Goal: Complete application form: Complete application form

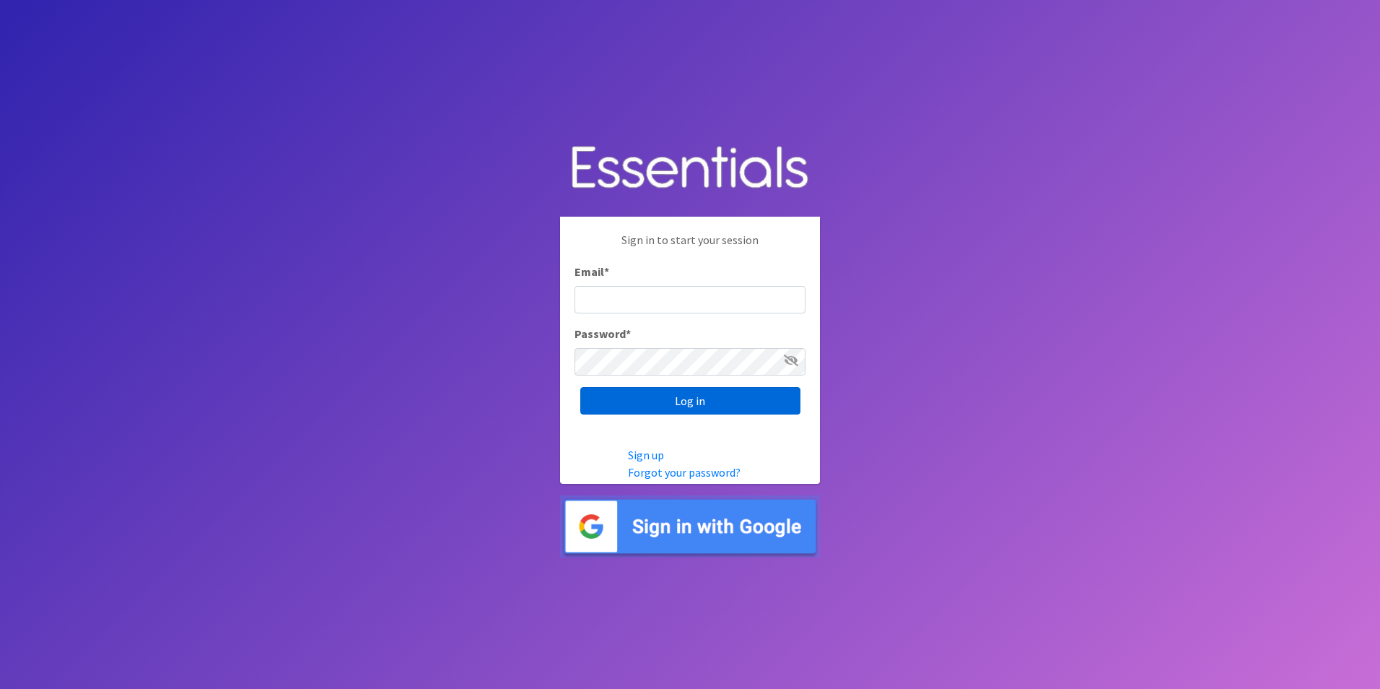
type input "[PERSON_NAME][EMAIL_ADDRESS][DOMAIN_NAME]"
click at [720, 392] on input "Log in" at bounding box center [690, 400] width 220 height 27
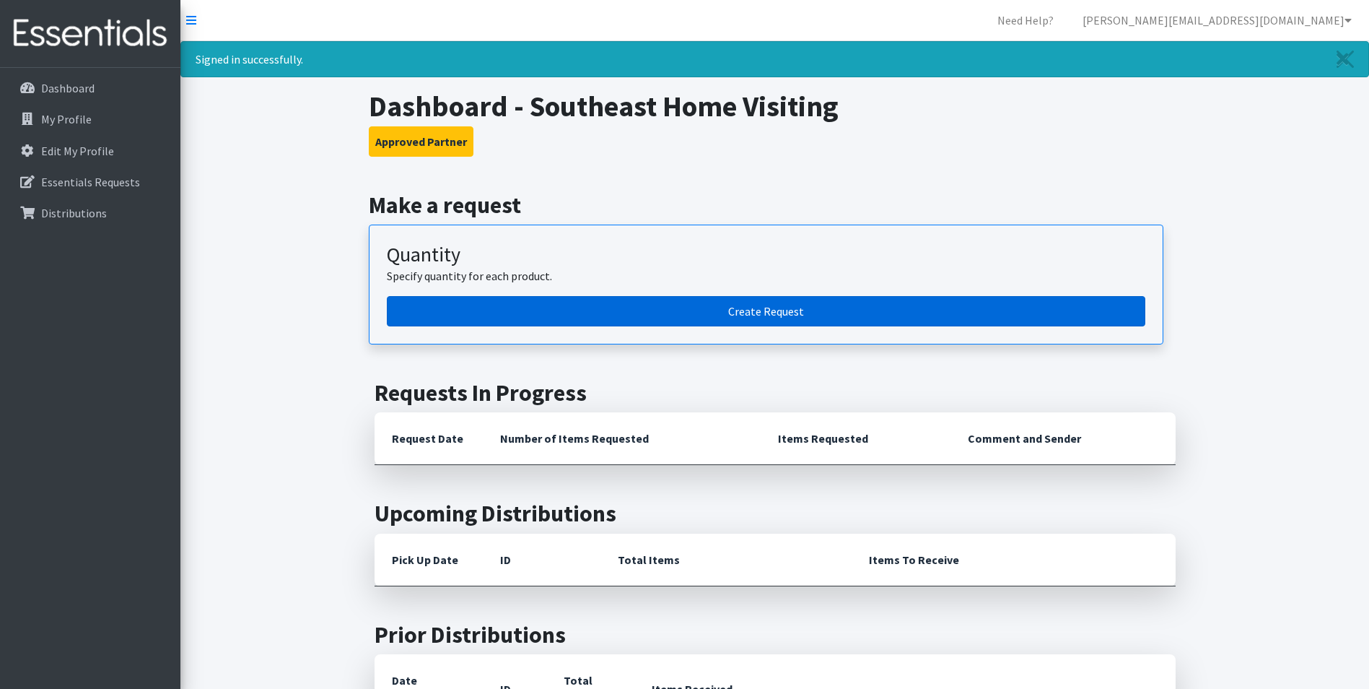
click at [774, 307] on link "Create Request" at bounding box center [766, 311] width 759 height 30
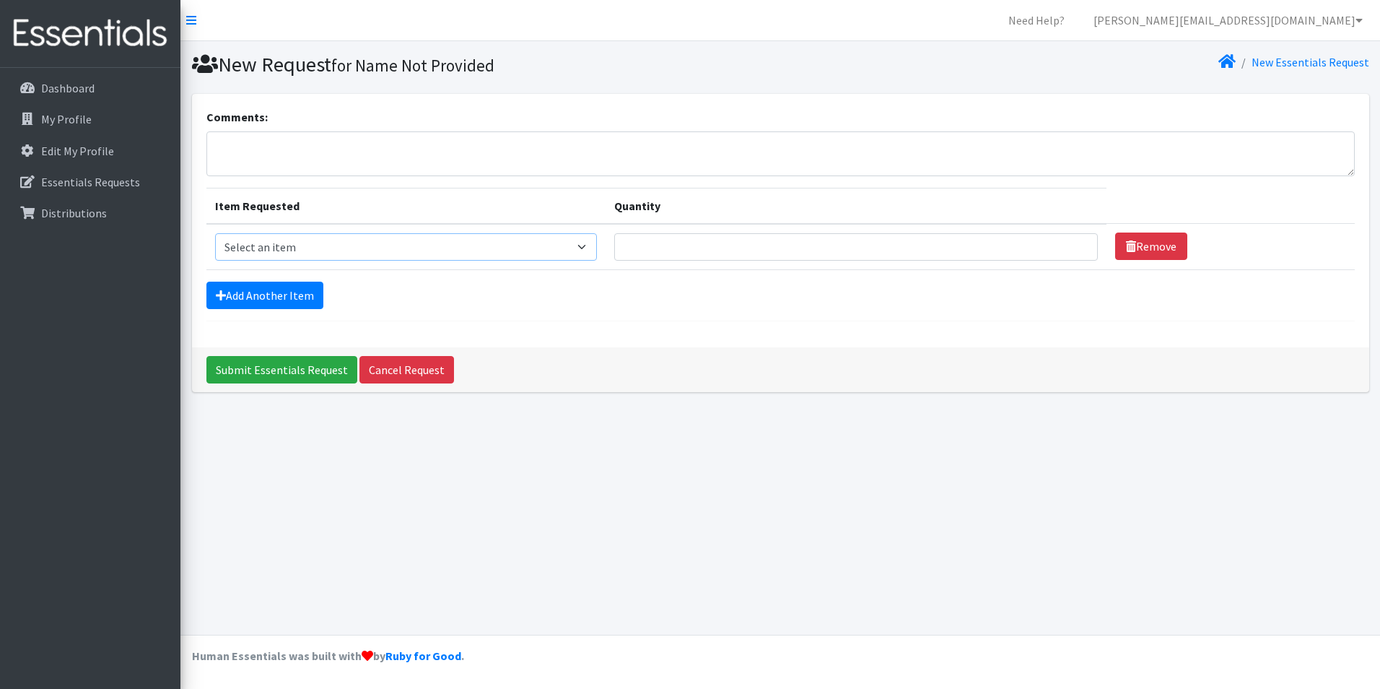
click at [327, 253] on select "Select an item Adult Briefs (x-small) Adult Briefs Large Adult Briefs X-Large A…" at bounding box center [406, 246] width 382 height 27
select select "346"
click at [215, 233] on select "Select an item Adult Briefs (x-small) Adult Briefs Large Adult Briefs X-Large A…" at bounding box center [406, 246] width 382 height 27
click at [736, 246] on input "Quantity" at bounding box center [856, 246] width 484 height 27
type input "200"
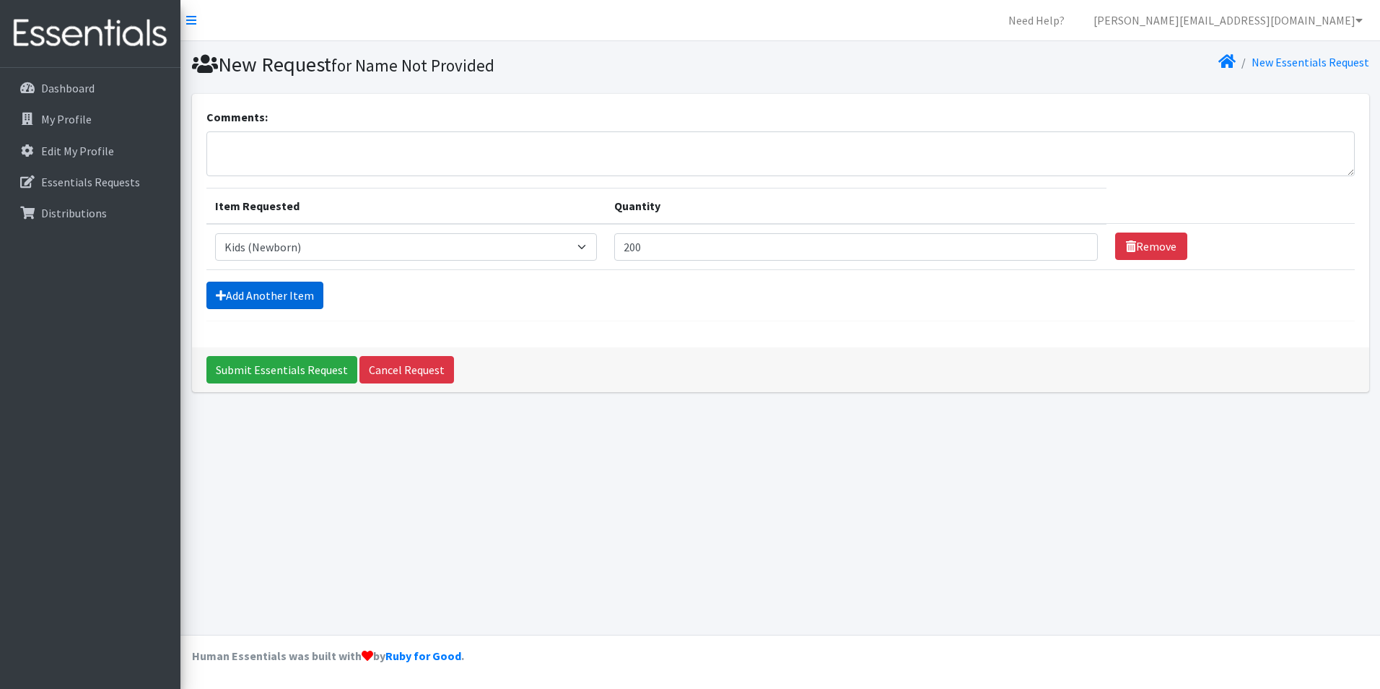
click at [231, 298] on link "Add Another Item" at bounding box center [264, 295] width 117 height 27
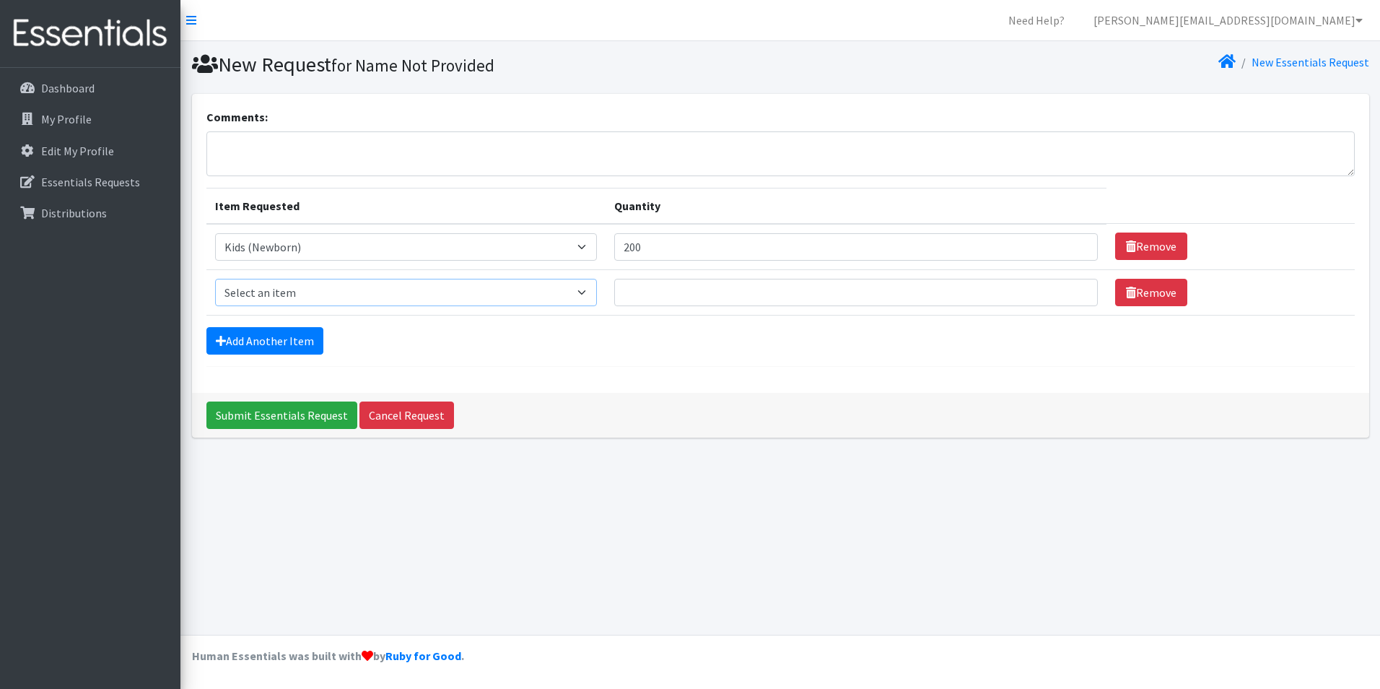
click at [250, 289] on select "Select an item Adult Briefs (x-small) Adult Briefs Large Adult Briefs X-Large A…" at bounding box center [406, 292] width 382 height 27
select select "348"
click at [215, 279] on select "Select an item Adult Briefs (x-small) Adult Briefs Large Adult Briefs X-Large A…" at bounding box center [406, 292] width 382 height 27
click at [661, 298] on input "Quantity" at bounding box center [856, 292] width 484 height 27
type input "200"
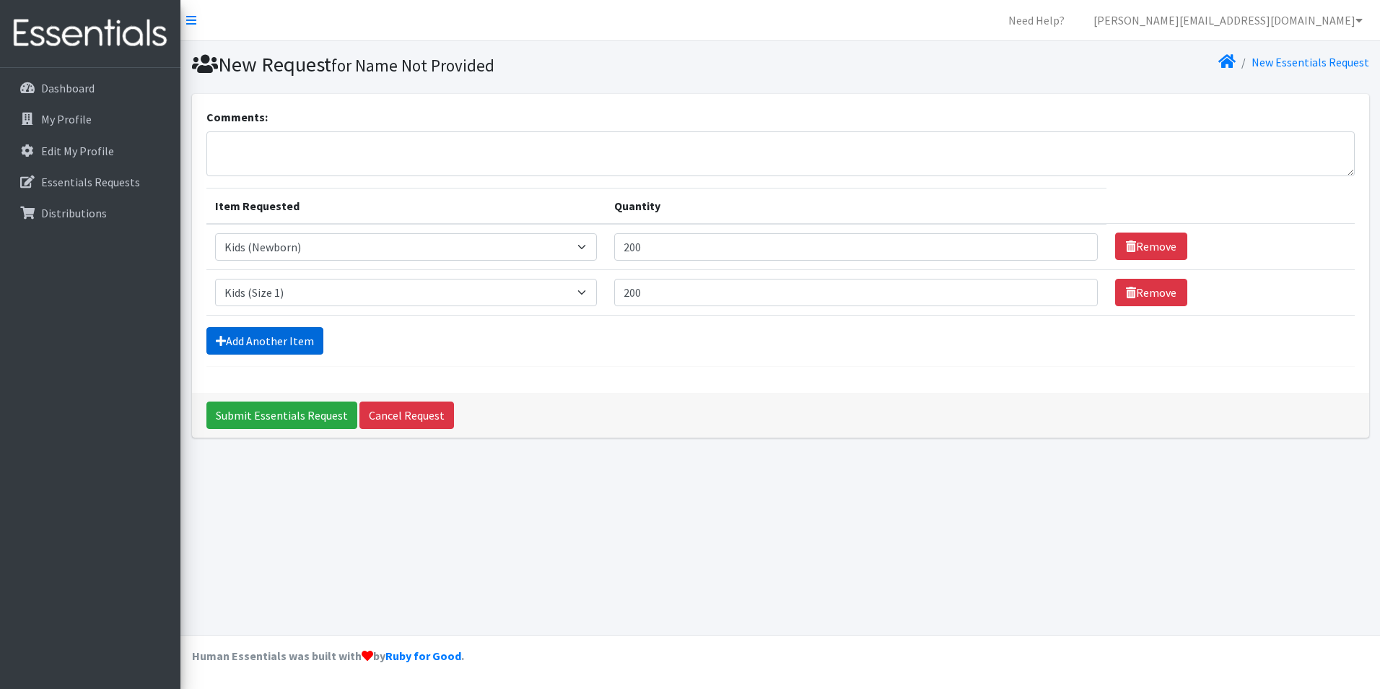
click at [284, 346] on link "Add Another Item" at bounding box center [264, 340] width 117 height 27
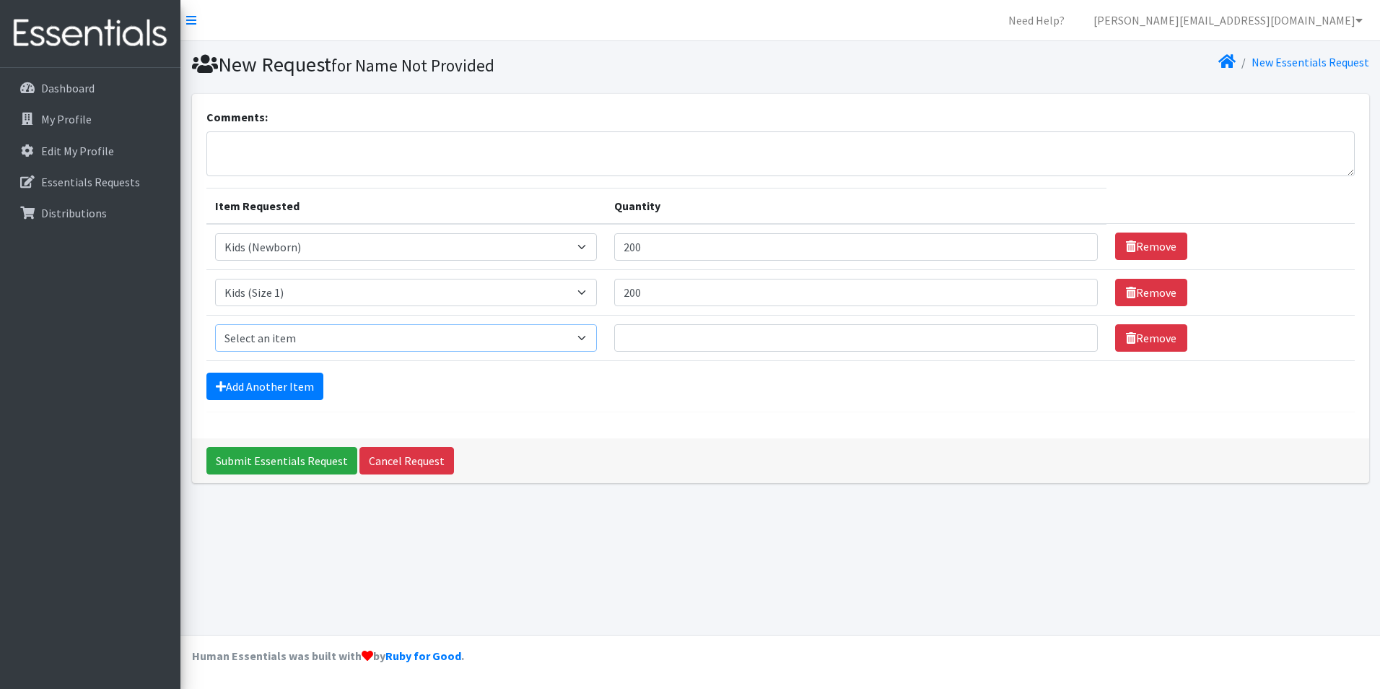
click at [284, 337] on select "Select an item Adult Briefs (x-small) Adult Briefs Large Adult Briefs X-Large A…" at bounding box center [406, 337] width 382 height 27
select select "360"
click at [215, 324] on select "Select an item Adult Briefs (x-small) Adult Briefs Large Adult Briefs X-Large A…" at bounding box center [406, 337] width 382 height 27
click at [743, 346] on input "Quantity" at bounding box center [856, 337] width 484 height 27
type input "200"
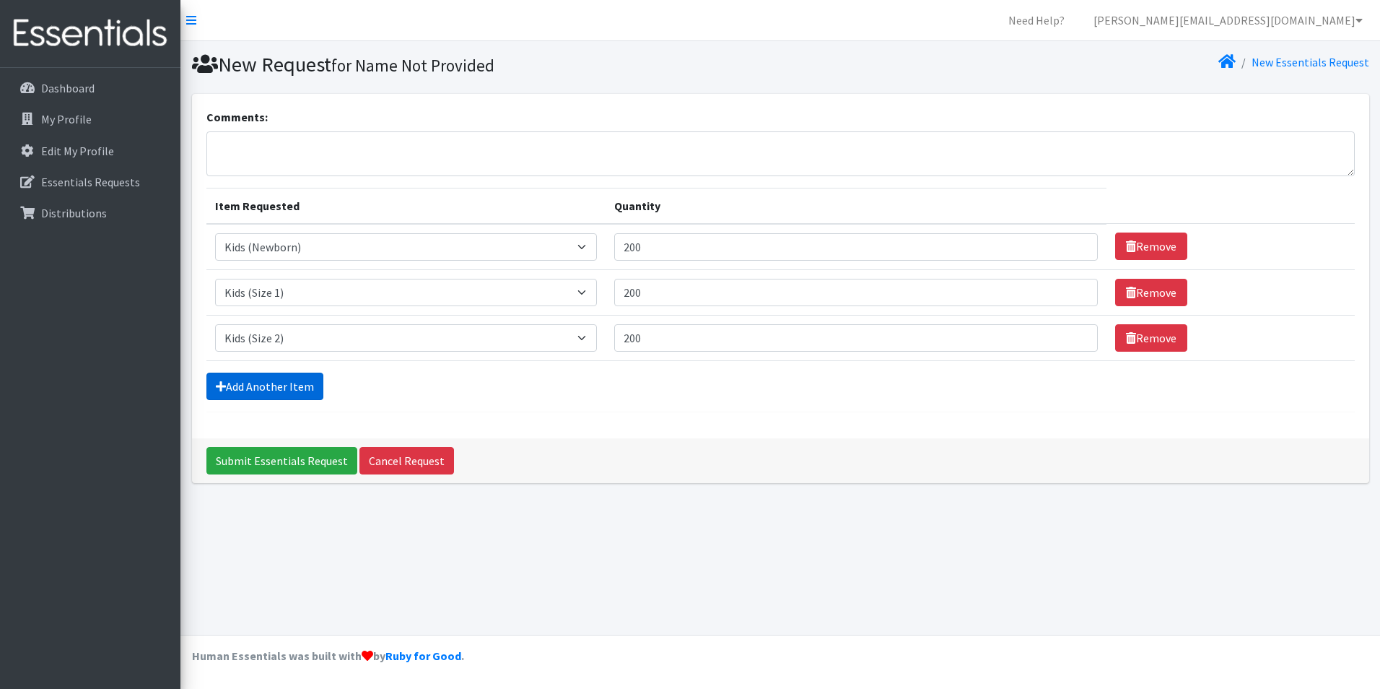
click at [276, 392] on link "Add Another Item" at bounding box center [264, 385] width 117 height 27
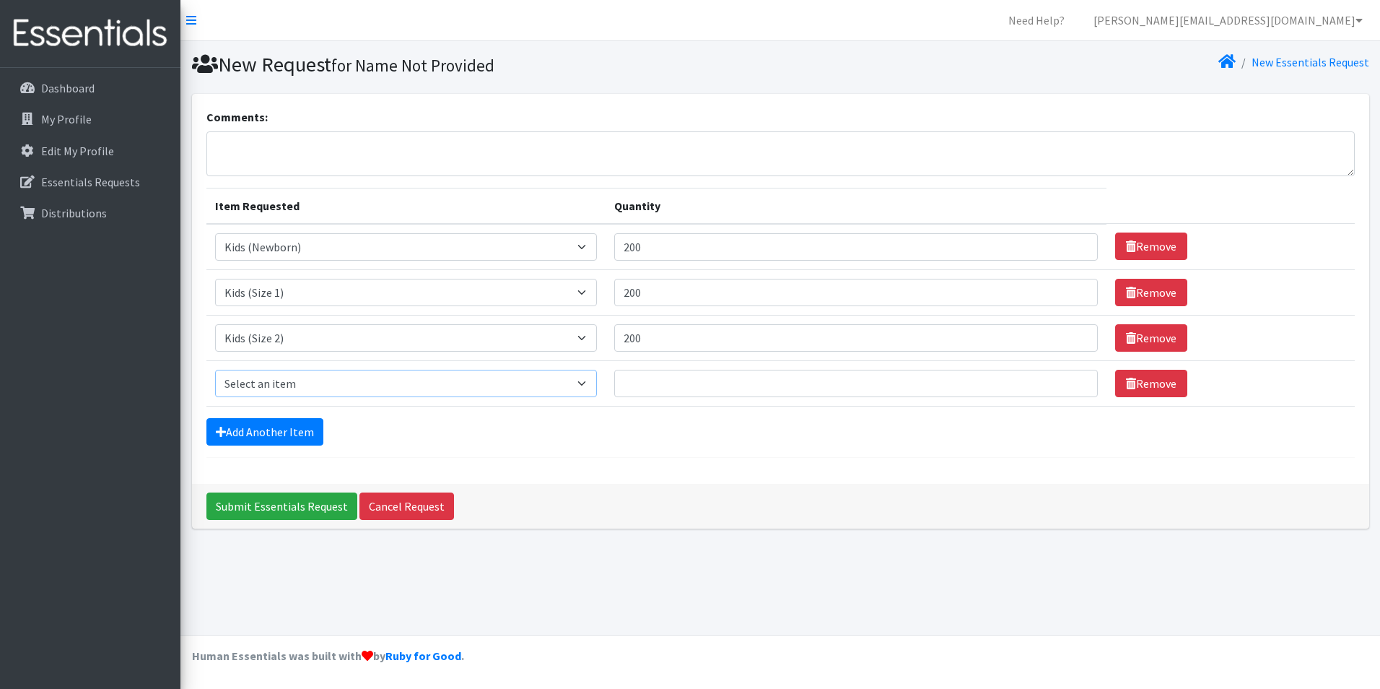
click at [279, 382] on select "Select an item Adult Briefs (x-small) Adult Briefs Large Adult Briefs X-Large A…" at bounding box center [406, 383] width 382 height 27
select select "326"
click at [215, 370] on select "Select an item Adult Briefs (x-small) Adult Briefs Large Adult Briefs X-Large A…" at bounding box center [406, 383] width 382 height 27
click at [692, 384] on input "Quantity" at bounding box center [856, 383] width 484 height 27
type input "200"
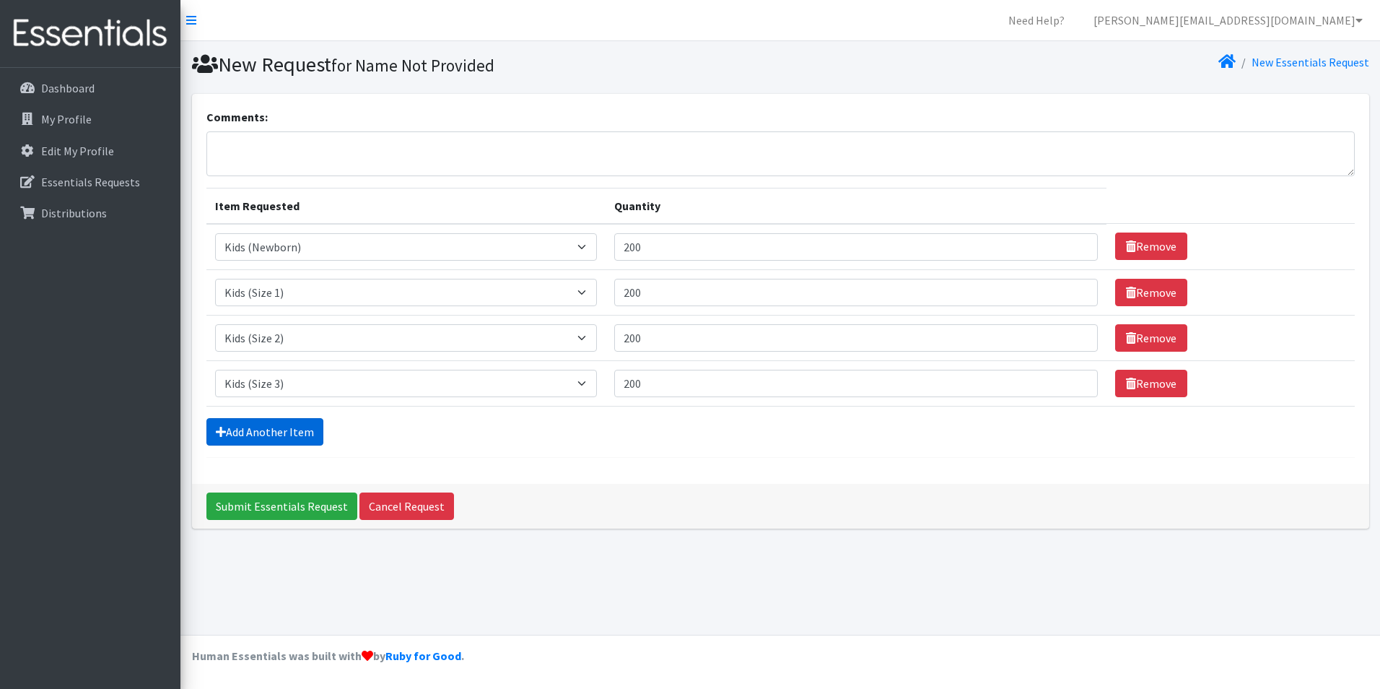
click at [287, 432] on link "Add Another Item" at bounding box center [264, 431] width 117 height 27
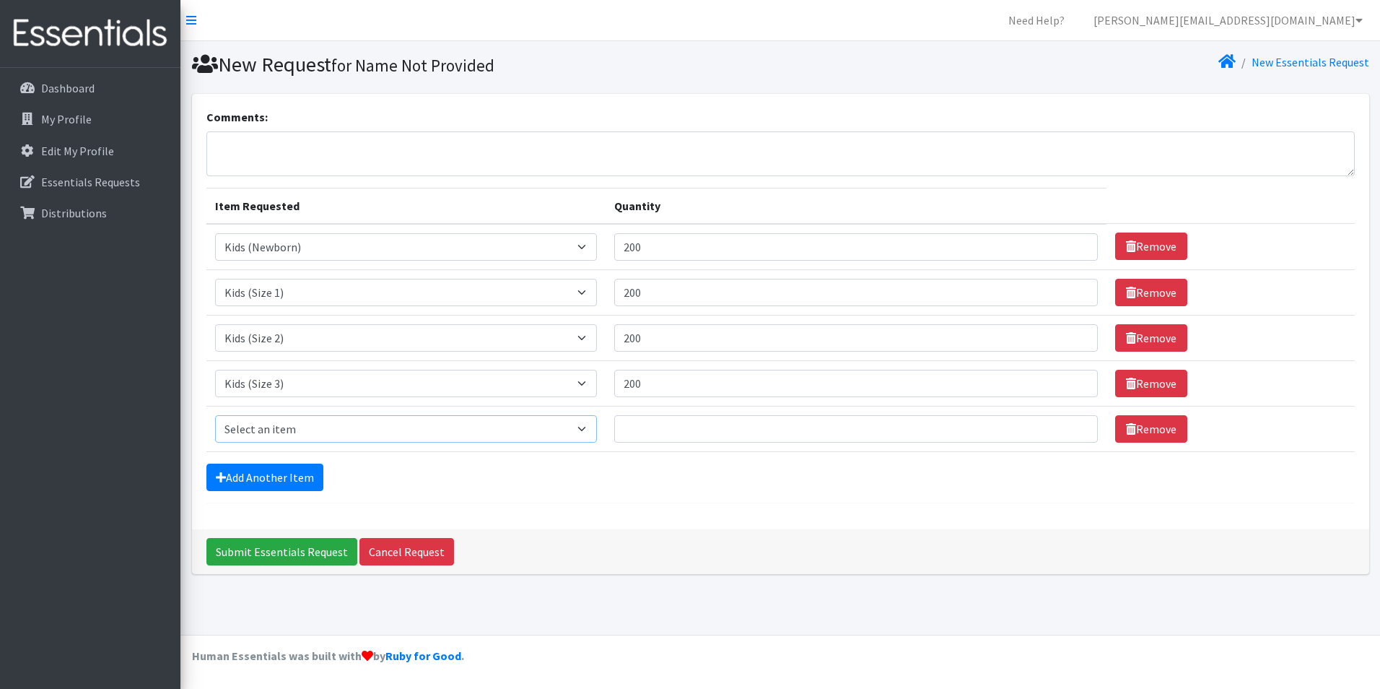
click at [287, 430] on select "Select an item Adult Briefs (x-small) Adult Briefs Large Adult Briefs X-Large A…" at bounding box center [406, 428] width 382 height 27
select select "335"
click at [215, 415] on select "Select an item Adult Briefs (x-small) Adult Briefs Large Adult Briefs X-Large A…" at bounding box center [406, 428] width 382 height 27
click at [684, 430] on input "Quantity" at bounding box center [856, 428] width 484 height 27
type input "200"
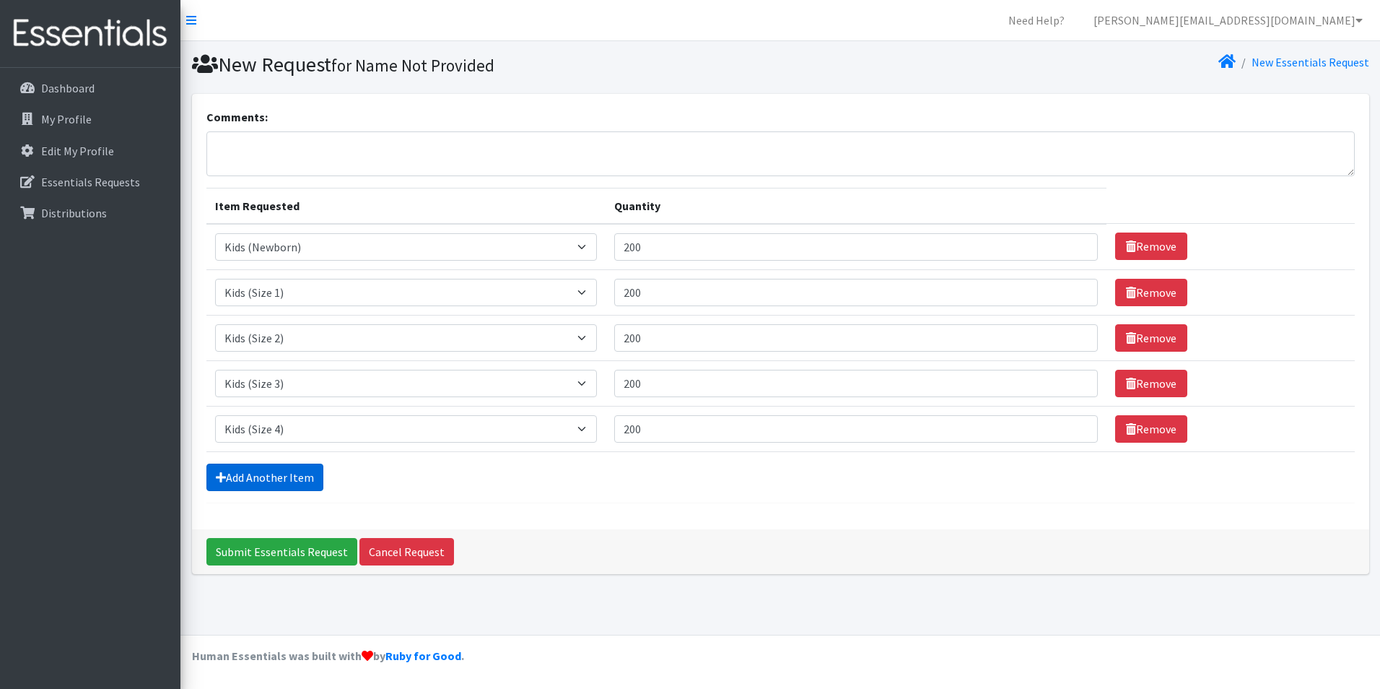
click at [255, 487] on link "Add Another Item" at bounding box center [264, 476] width 117 height 27
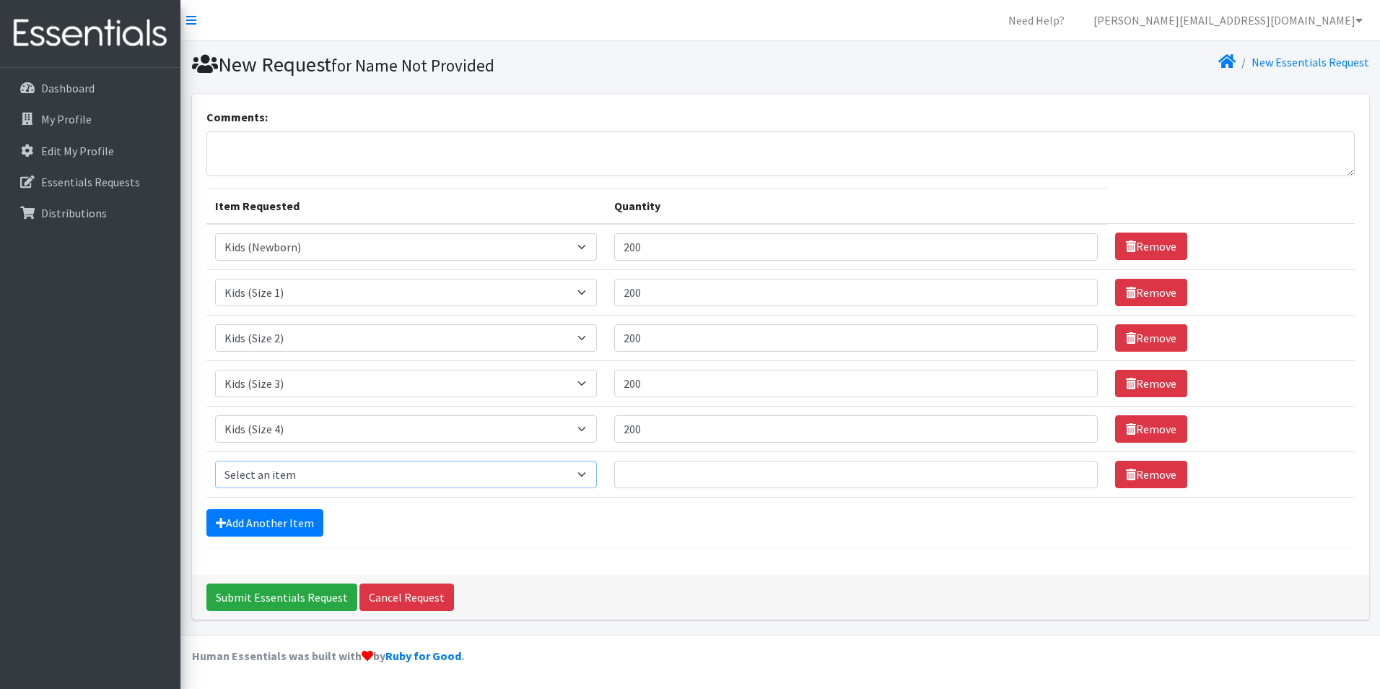
click at [263, 466] on select "Select an item Adult Briefs (x-small) Adult Briefs Large Adult Briefs X-Large A…" at bounding box center [406, 474] width 382 height 27
select select "353"
click at [215, 461] on select "Select an item Adult Briefs (x-small) Adult Briefs Large Adult Briefs X-Large A…" at bounding box center [406, 474] width 382 height 27
click at [698, 468] on input "Quantity" at bounding box center [856, 474] width 484 height 27
type input "184"
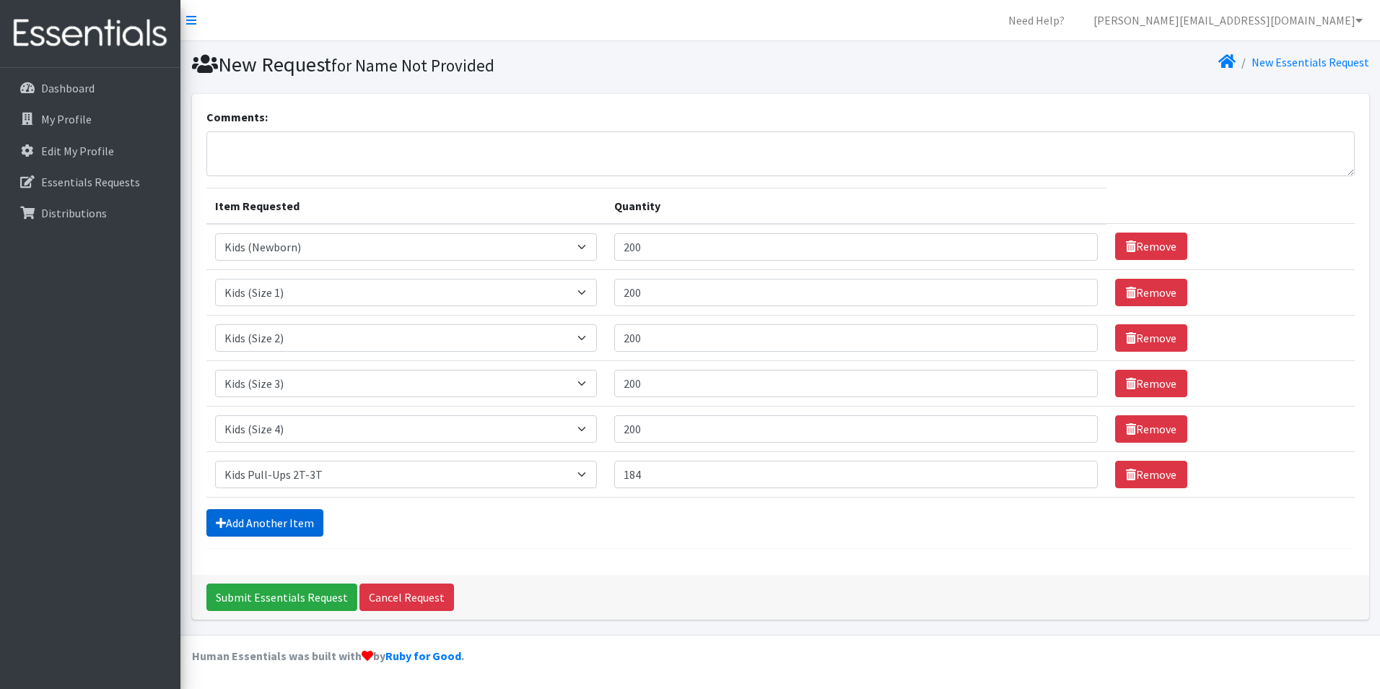
click at [282, 527] on link "Add Another Item" at bounding box center [264, 522] width 117 height 27
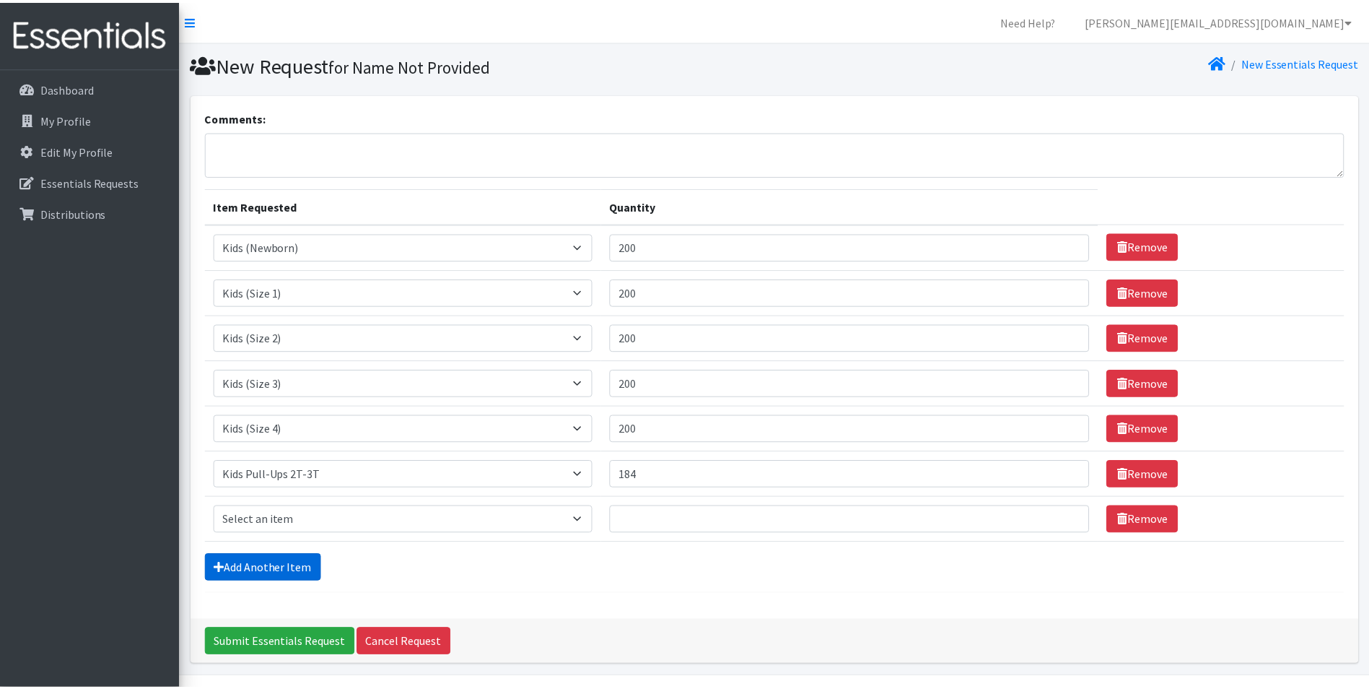
scroll to position [42, 0]
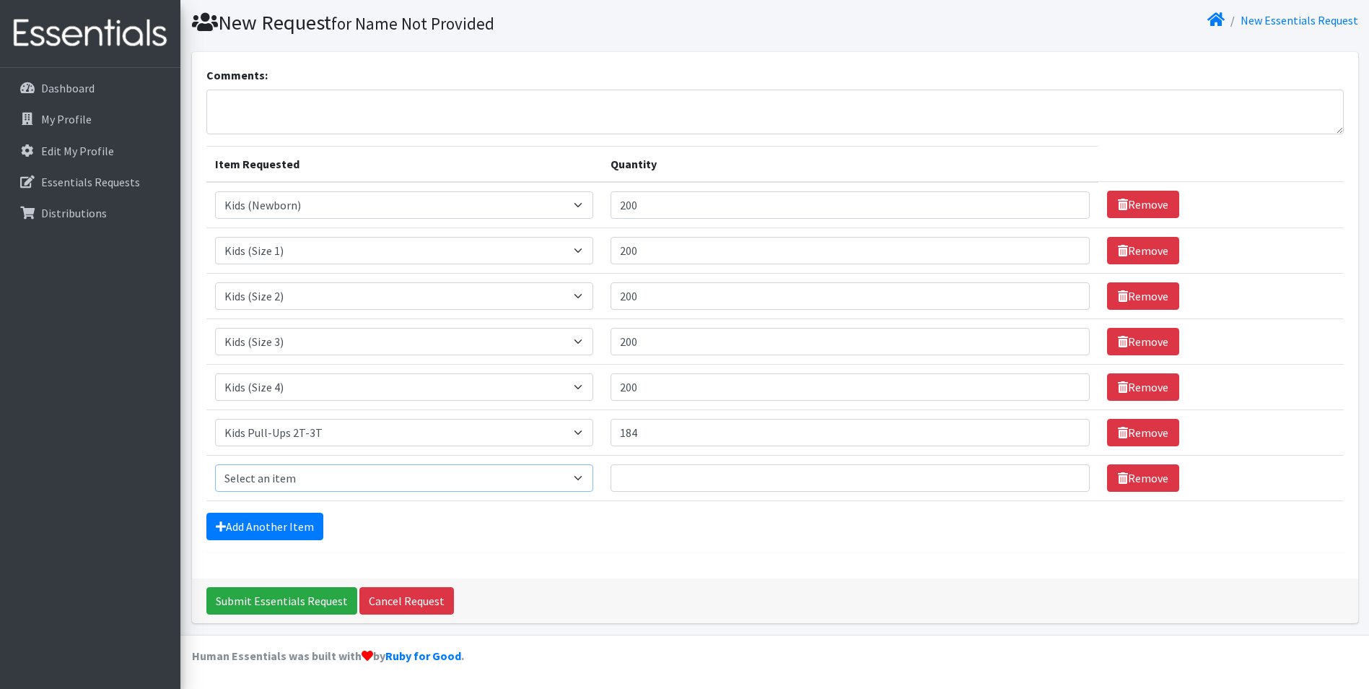
click at [274, 477] on select "Select an item Adult Briefs (x-small) Adult Briefs Large Adult Briefs X-Large A…" at bounding box center [404, 477] width 378 height 27
select select "354"
click at [215, 464] on select "Select an item Adult Briefs (x-small) Adult Briefs Large Adult Briefs X-Large A…" at bounding box center [404, 477] width 378 height 27
click at [670, 472] on input "Quantity" at bounding box center [850, 477] width 479 height 27
type input "184"
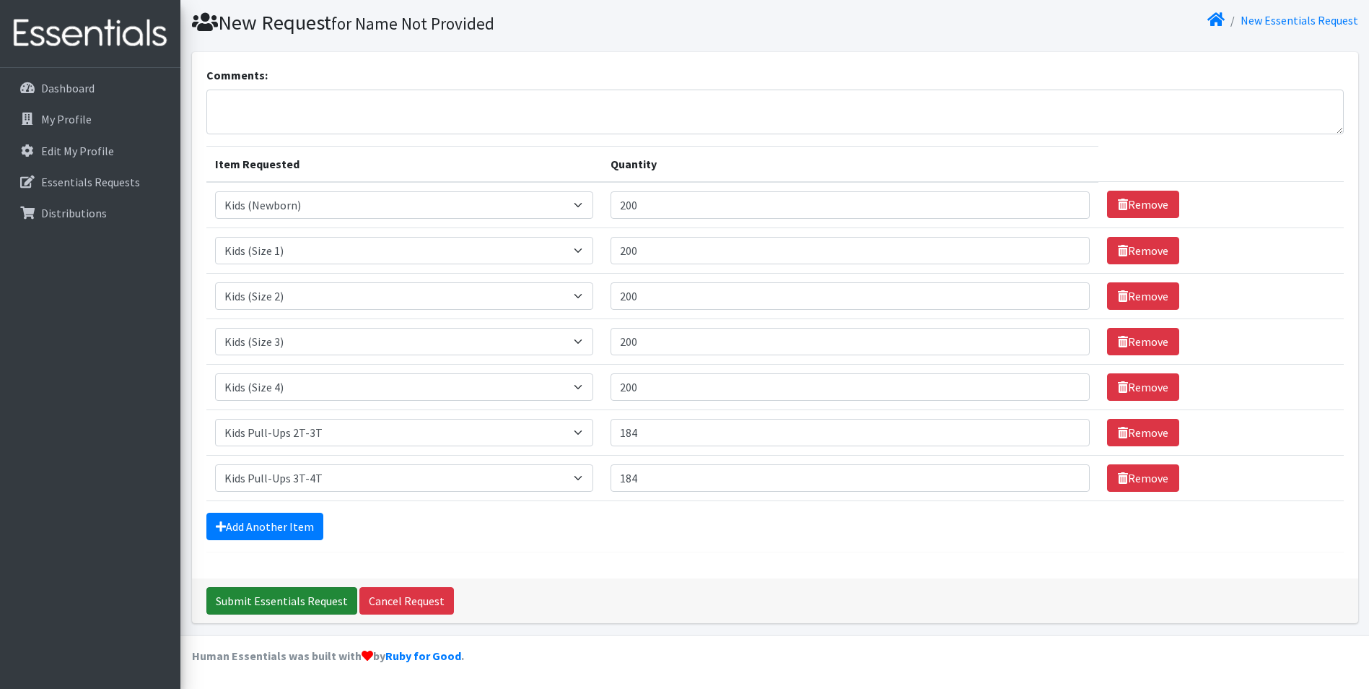
drag, startPoint x: 273, startPoint y: 604, endPoint x: 242, endPoint y: 604, distance: 31.0
click at [242, 604] on input "Submit Essentials Request" at bounding box center [281, 600] width 151 height 27
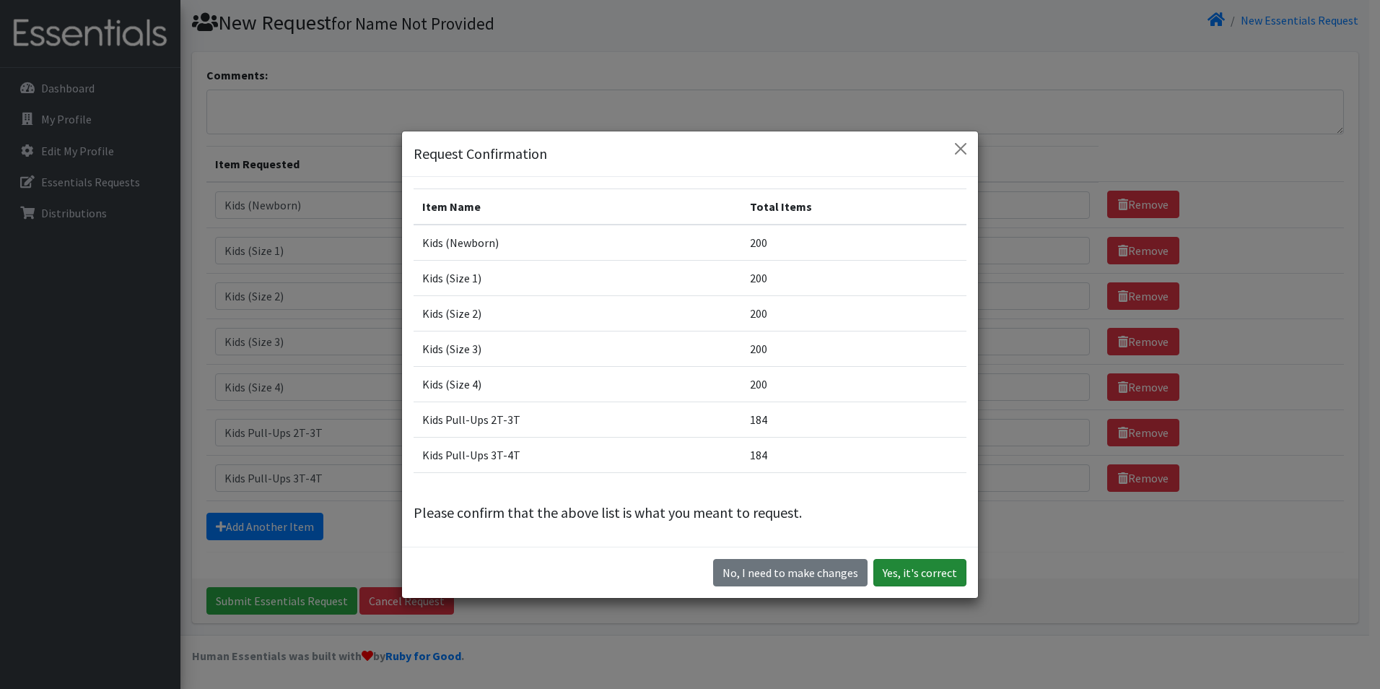
click at [897, 575] on button "Yes, it's correct" at bounding box center [919, 572] width 93 height 27
